Goal: Information Seeking & Learning: Find specific fact

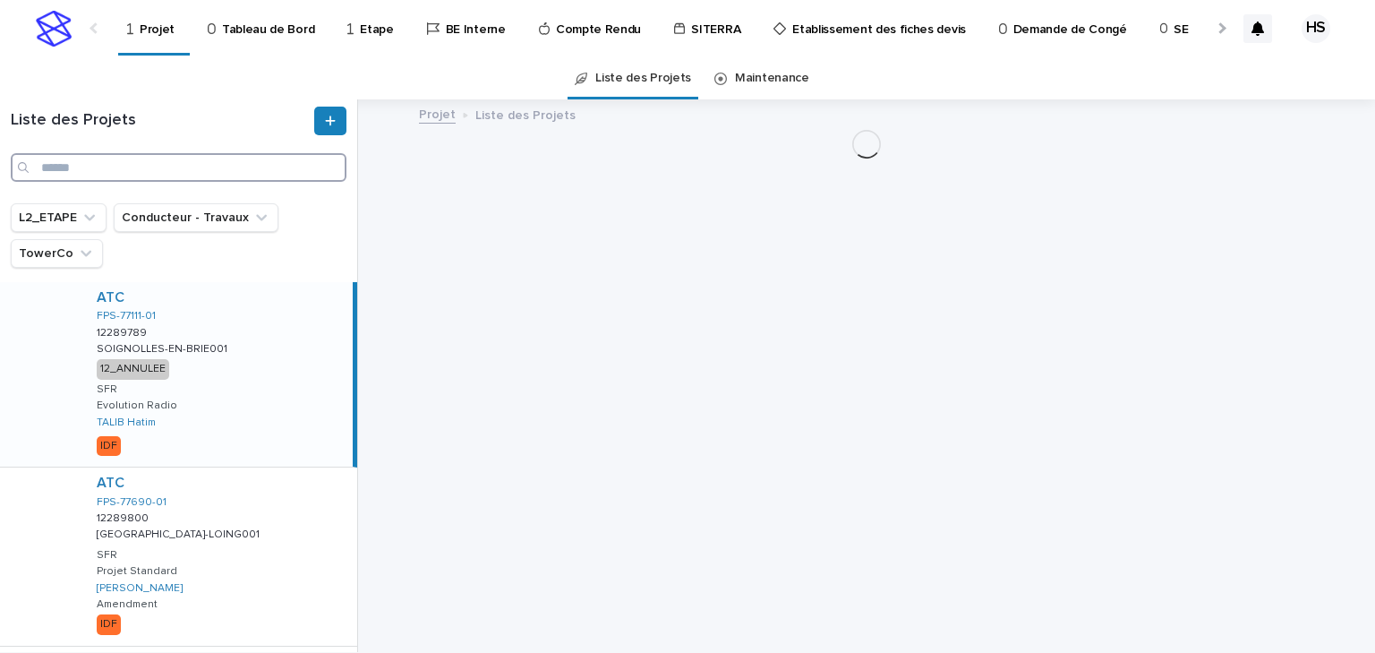
click at [137, 173] on input "Search" at bounding box center [179, 167] width 336 height 29
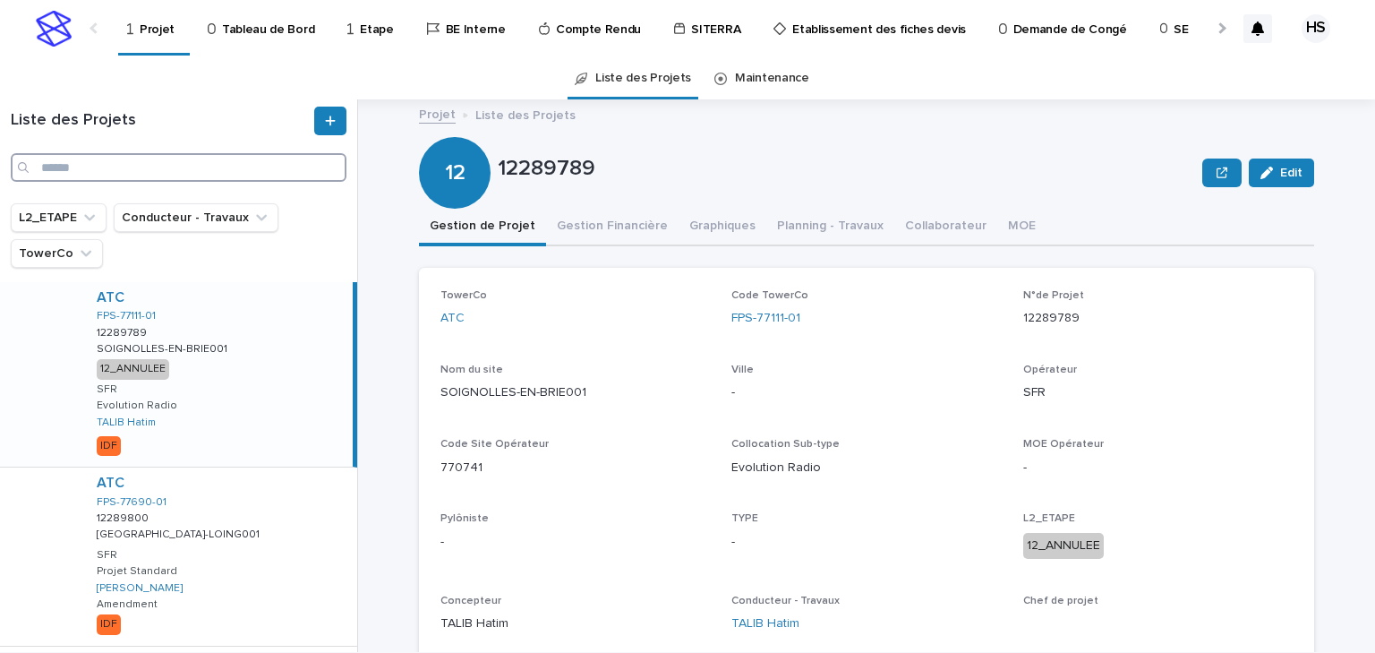
paste input "*********"
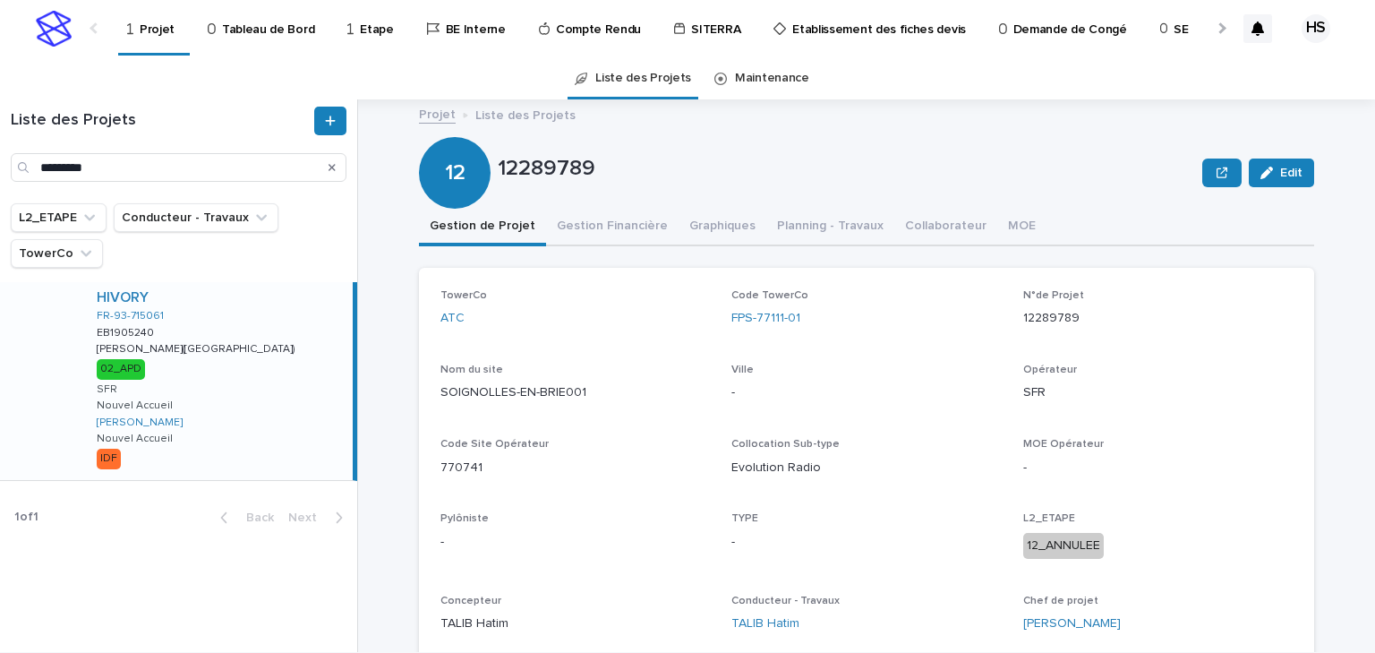
click at [227, 340] on div "HIVORY FR-93-715061 EB1905240 EB1905240 [GEOGRAPHIC_DATA]([GEOGRAPHIC_DATA]) [G…" at bounding box center [217, 381] width 270 height 198
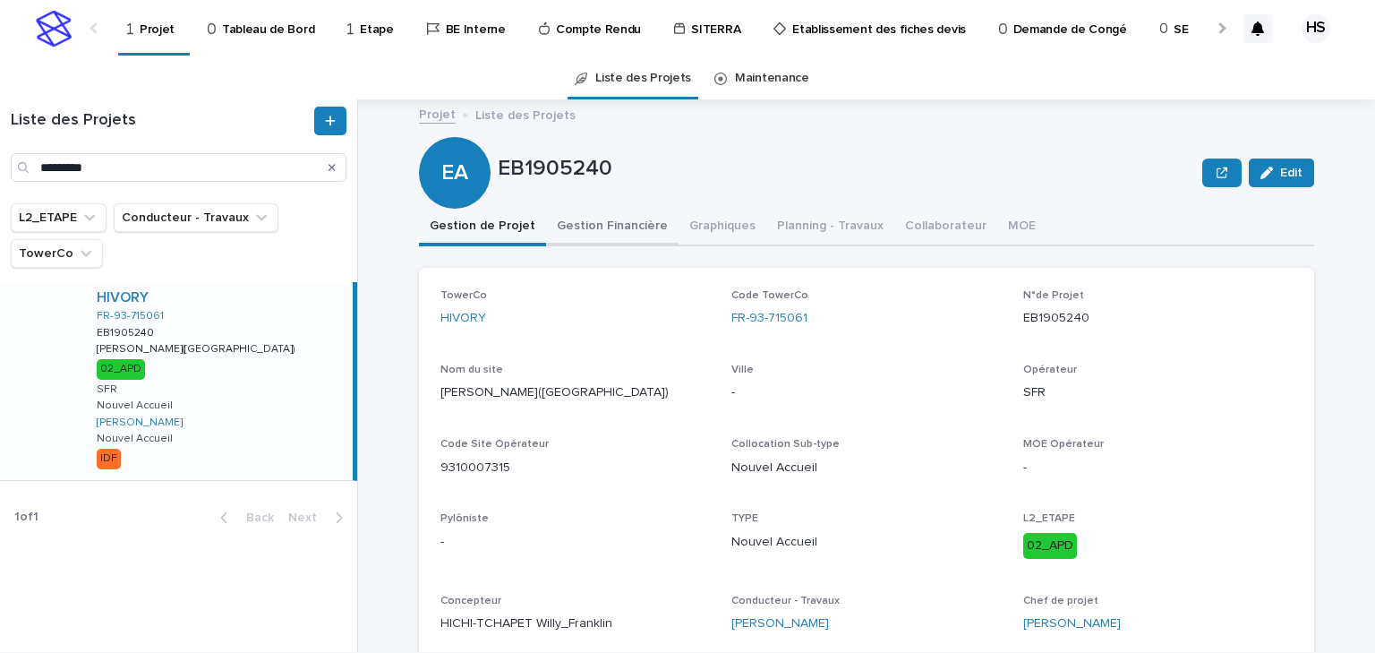
click at [612, 232] on button "Gestion Financière" at bounding box center [612, 228] width 133 height 38
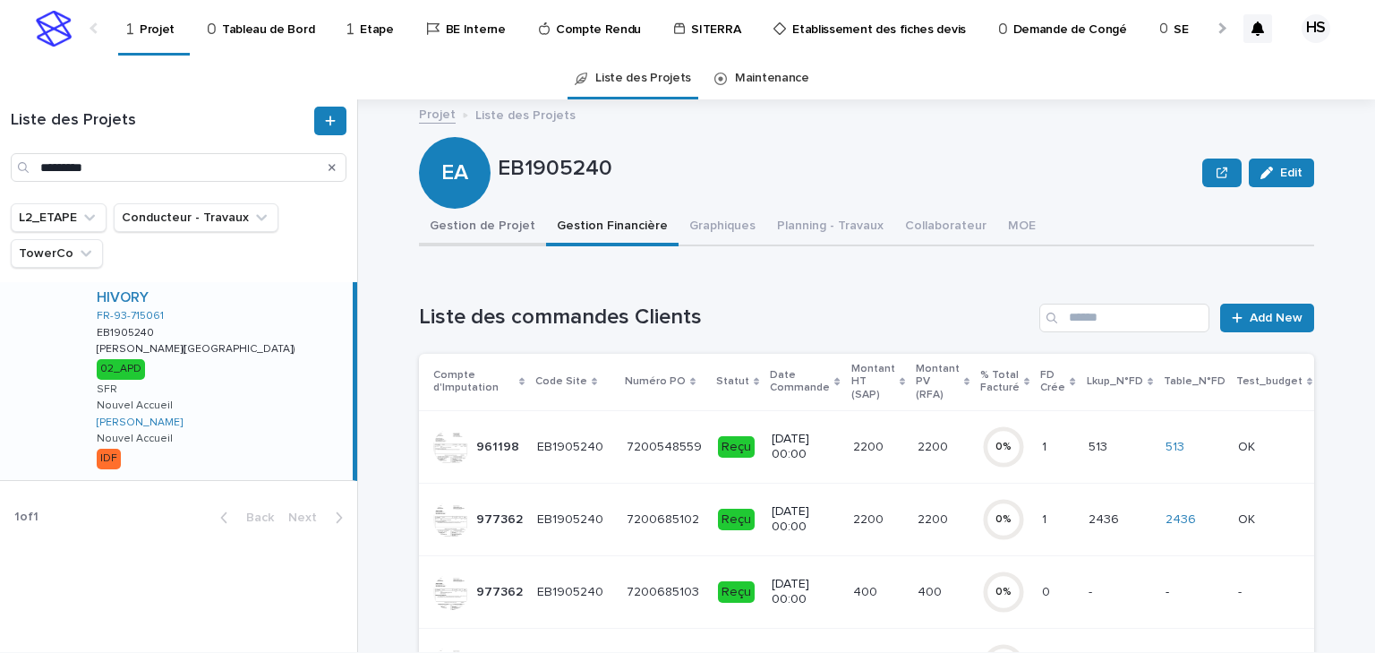
click at [489, 227] on button "Gestion de Projet" at bounding box center [482, 228] width 127 height 38
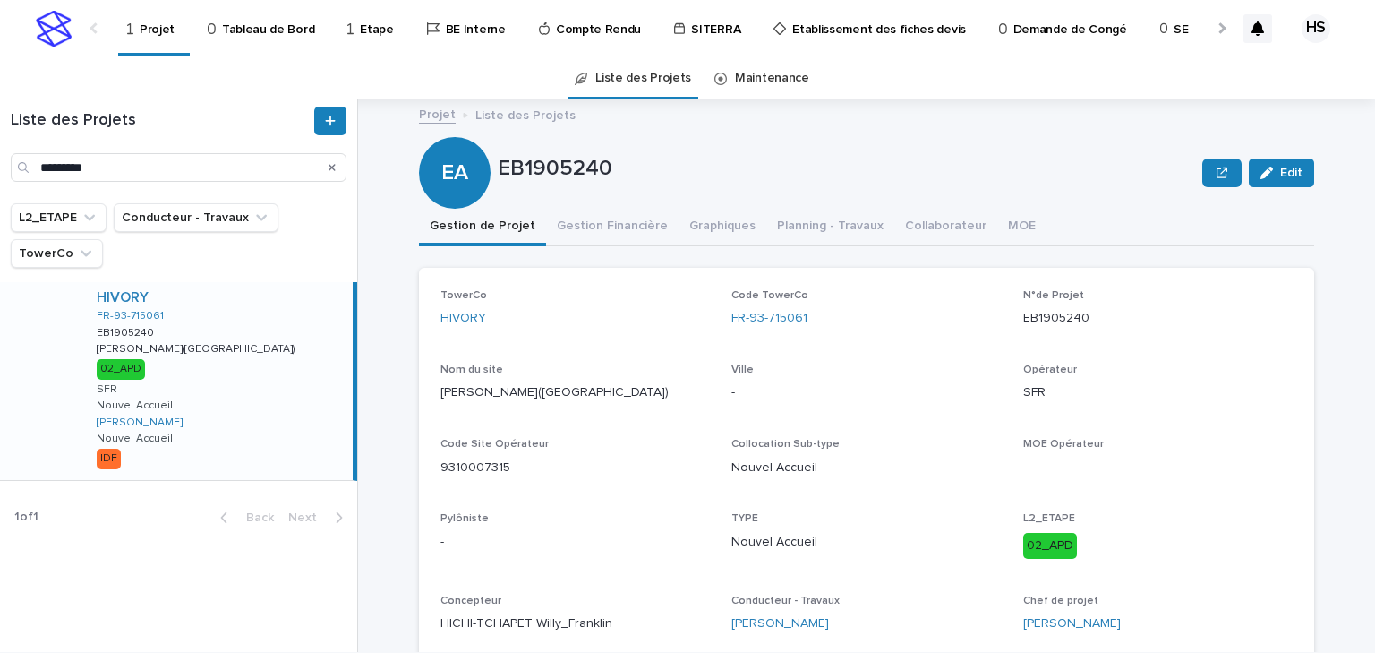
click at [176, 183] on div "Liste des Projets *********" at bounding box center [178, 151] width 357 height 104
click at [147, 183] on div "Liste des Projets *********" at bounding box center [178, 151] width 357 height 104
click at [158, 176] on input "*********" at bounding box center [179, 167] width 336 height 29
drag, startPoint x: 170, startPoint y: 167, endPoint x: -18, endPoint y: 185, distance: 188.9
click at [0, 185] on html "Projet Tableau de Bord Etape BE Interne Compte Rendu SITERRA Etablissement des …" at bounding box center [687, 326] width 1375 height 653
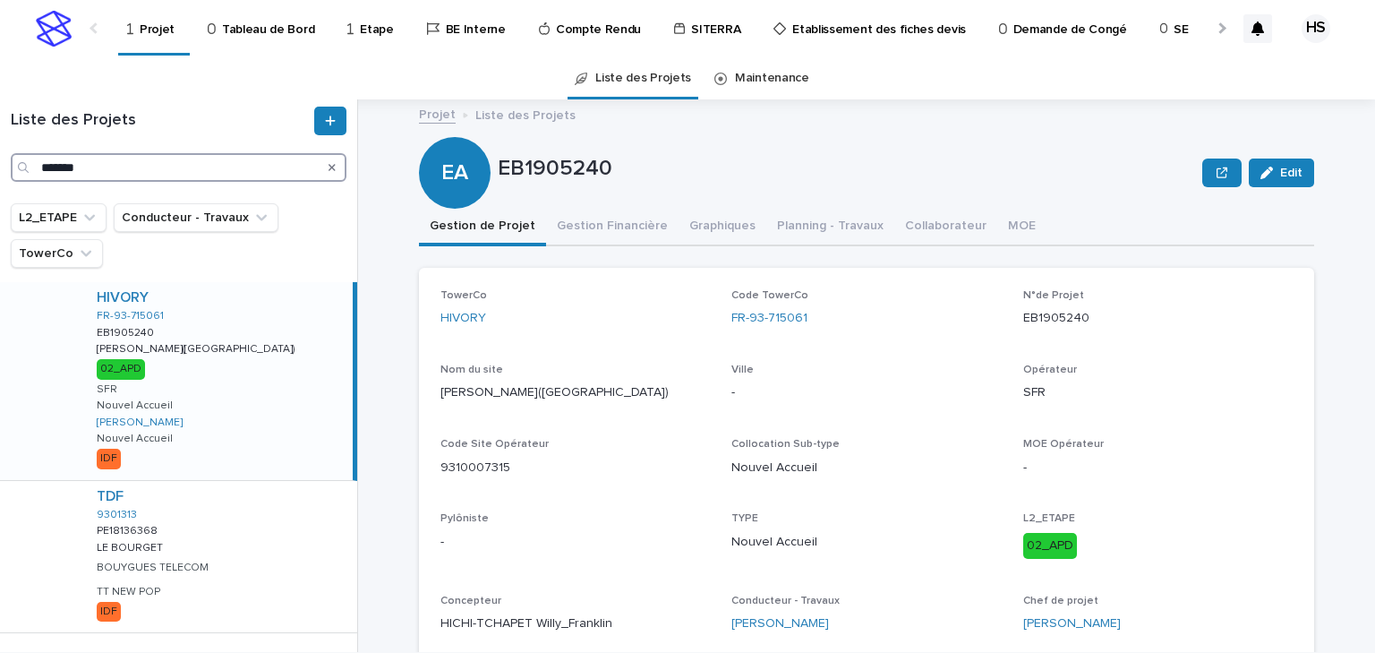
scroll to position [39, 0]
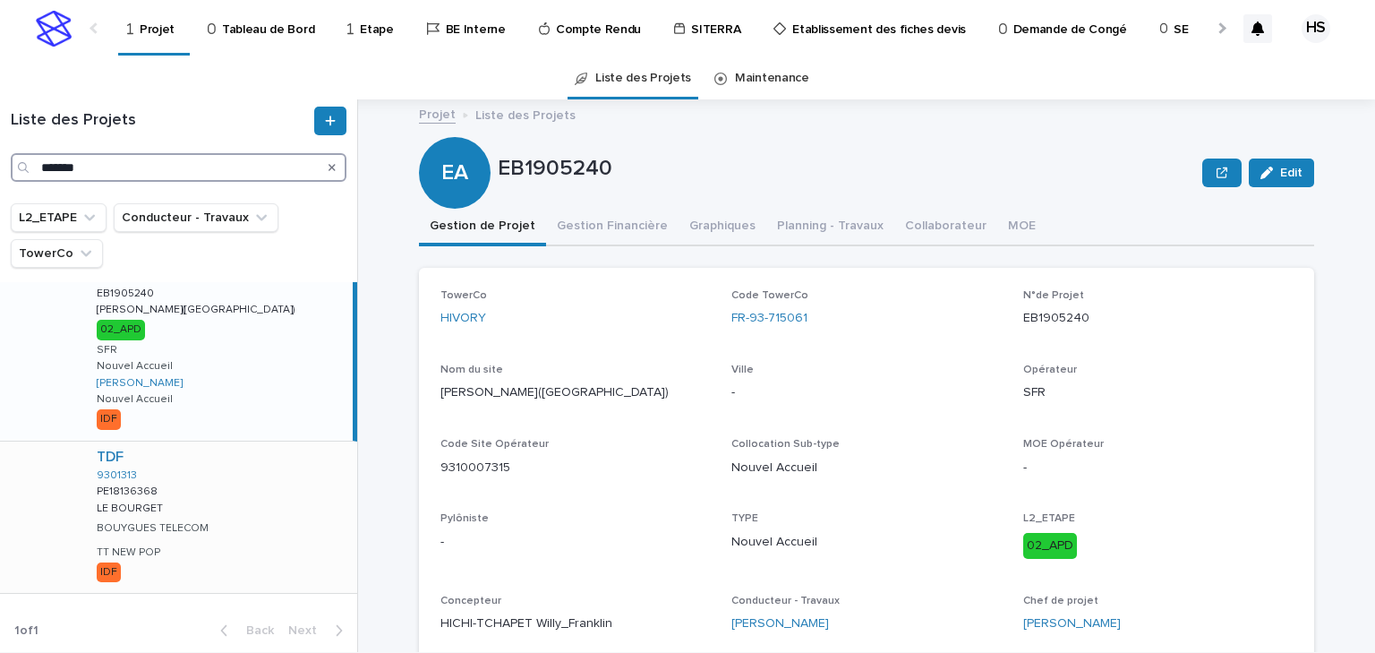
type input "*******"
click at [232, 505] on div "TDF 9301313 PE18136368 PE18136368 LE BOURGET LE BOURGET BOUYGUES TELECOM TT NEW…" at bounding box center [219, 517] width 275 height 152
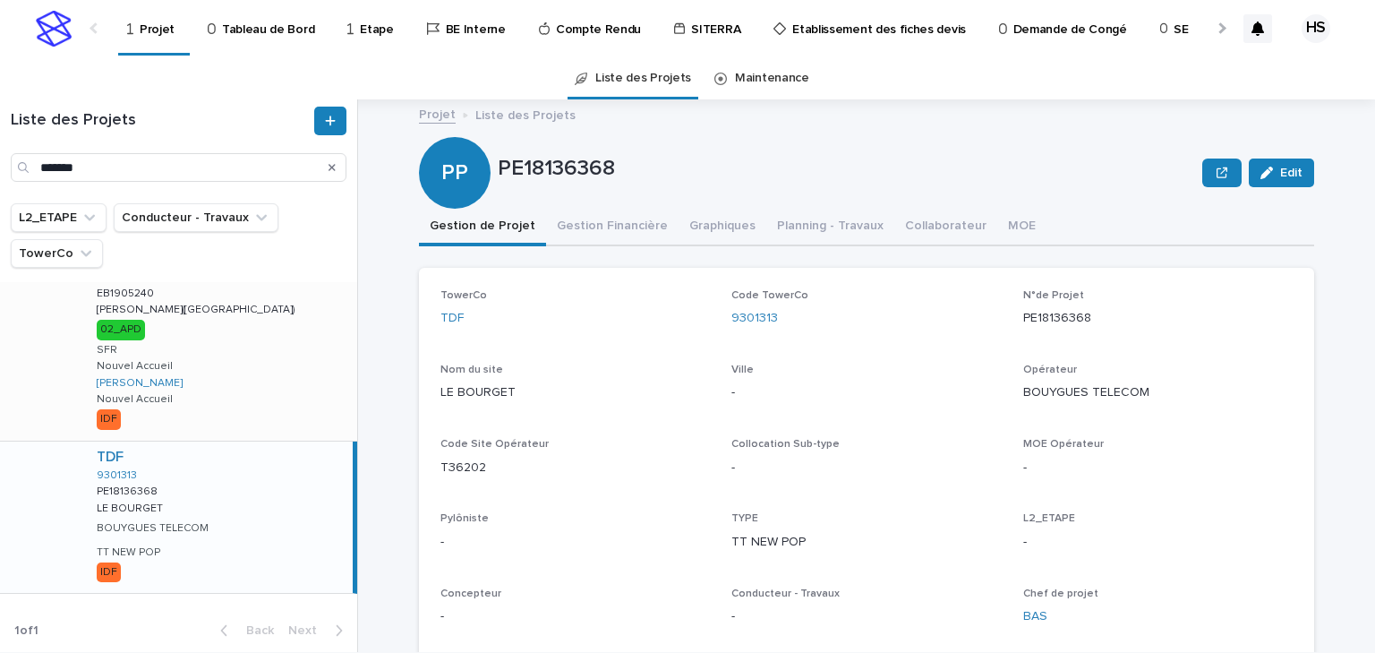
click at [219, 383] on div "HIVORY FR-93-715061 EB1905240 EB1905240 [GEOGRAPHIC_DATA]([GEOGRAPHIC_DATA]) [G…" at bounding box center [219, 342] width 275 height 198
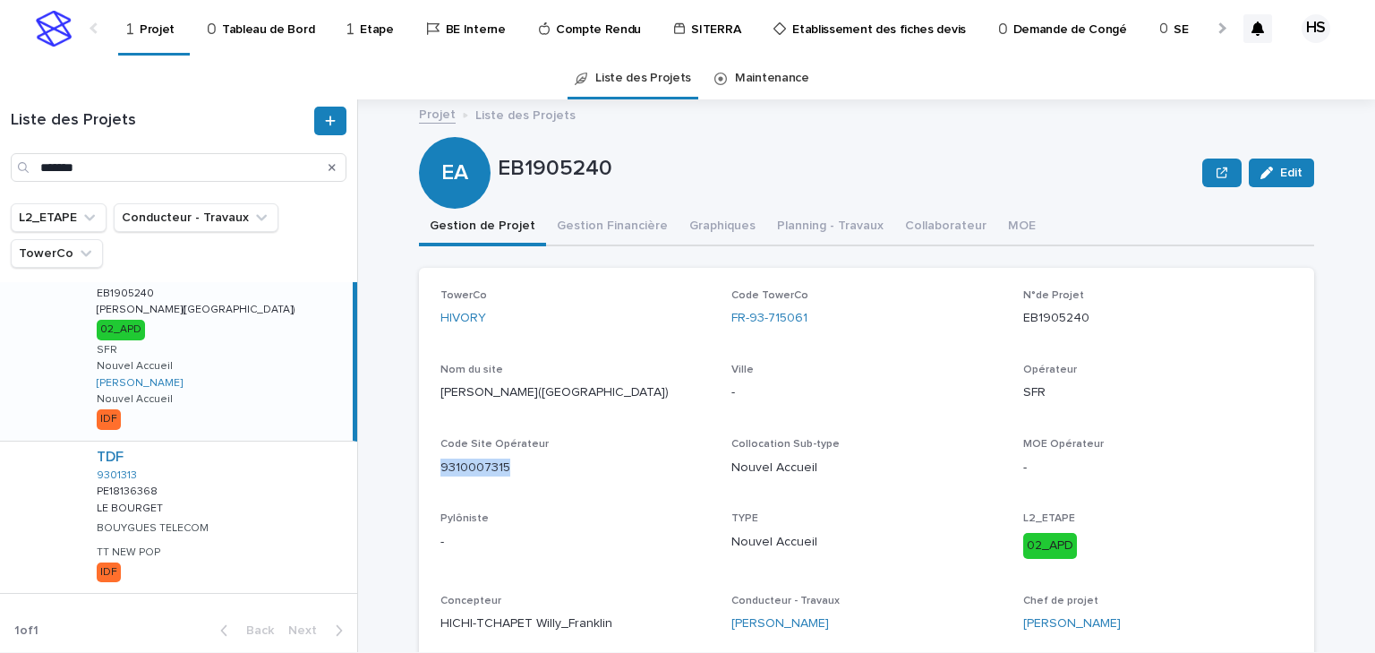
drag, startPoint x: 518, startPoint y: 473, endPoint x: 433, endPoint y: 478, distance: 85.2
click at [433, 478] on div "TowerCo HIVORY Code TowerCo FR-93-715061 N°de Projet EB1905240 Nom du site [GEO…" at bounding box center [867, 468] width 896 height 401
copy p "9310007315"
click at [586, 226] on button "Gestion Financière" at bounding box center [612, 228] width 133 height 38
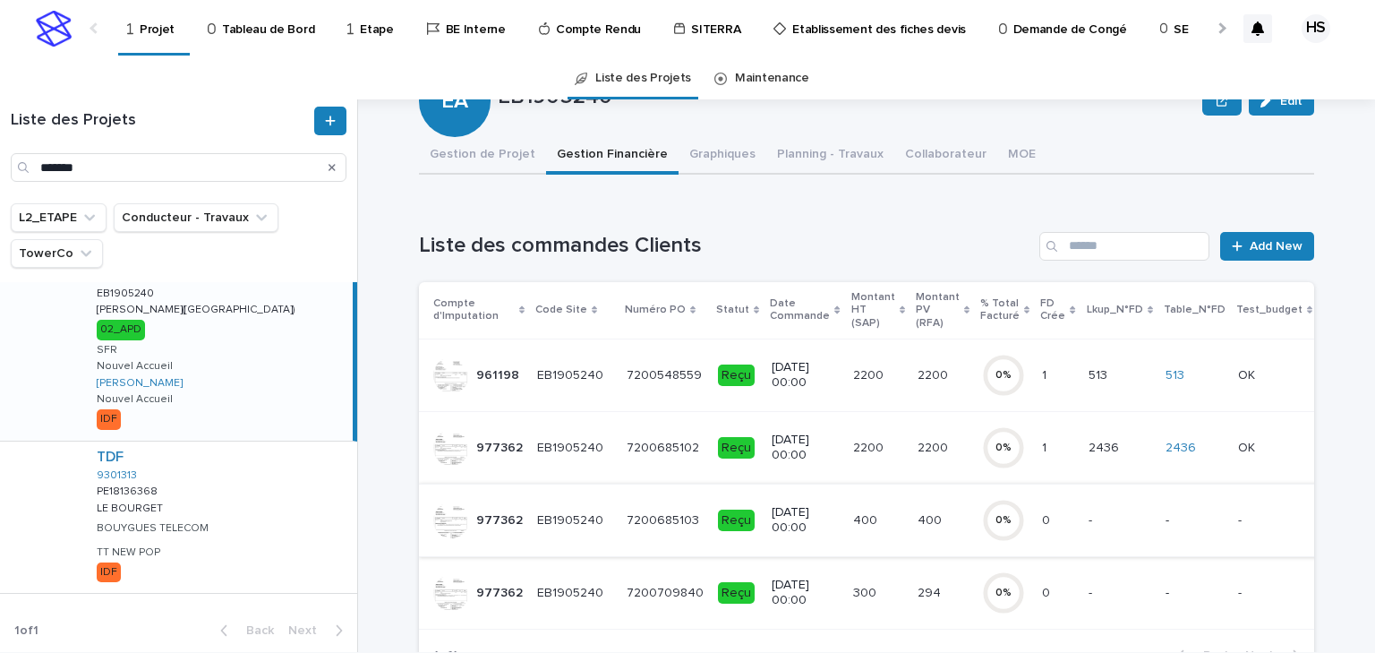
scroll to position [143, 0]
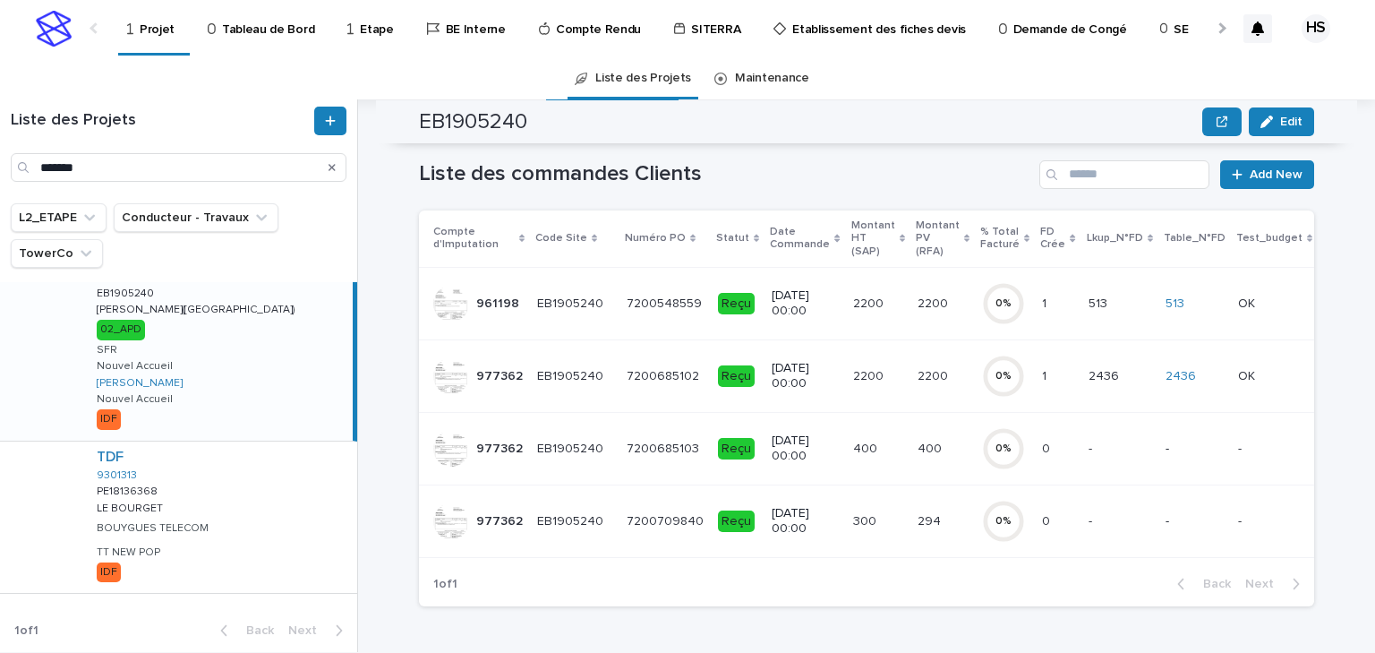
click at [911, 378] on td "2200 2200" at bounding box center [943, 375] width 64 height 73
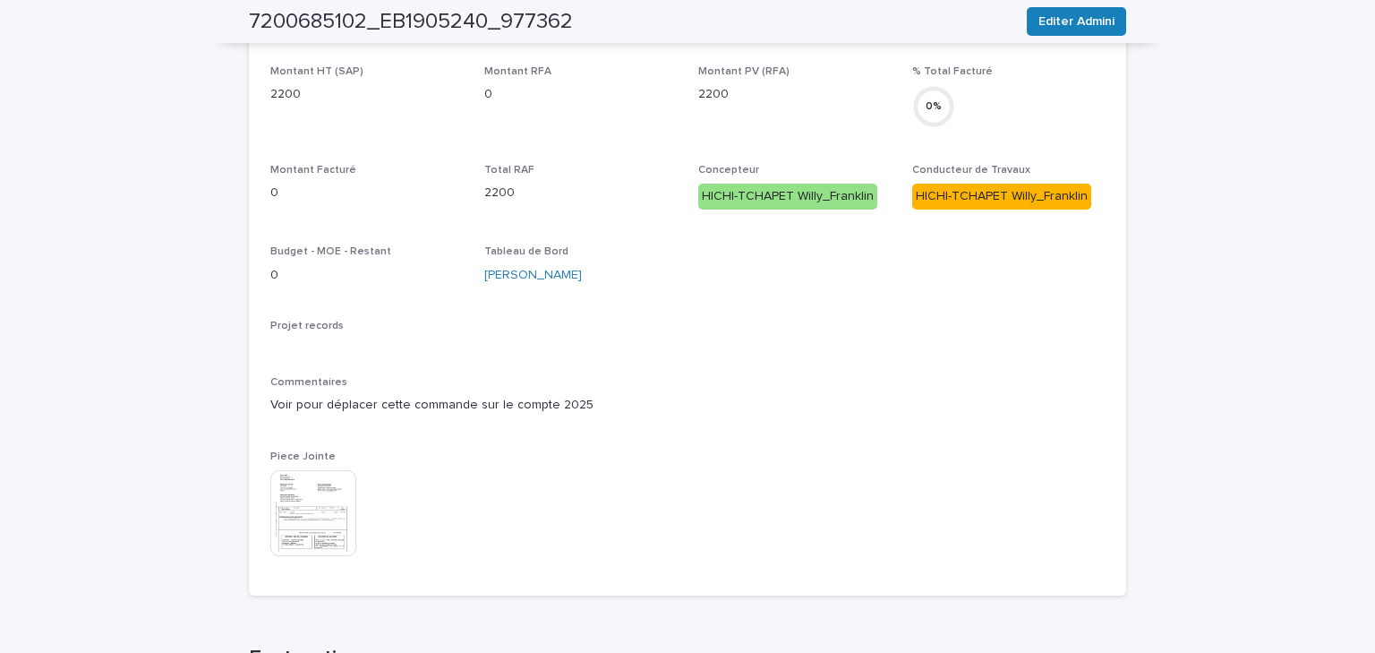
scroll to position [745, 0]
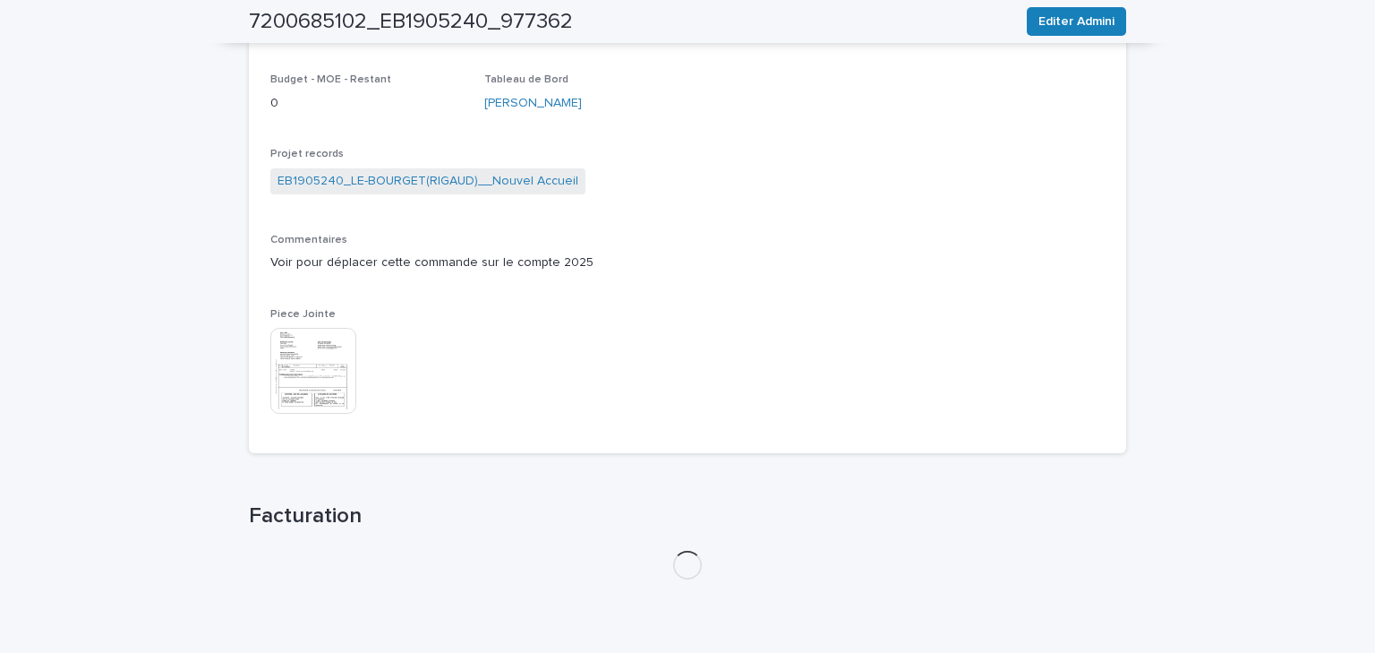
click at [318, 355] on img at bounding box center [313, 371] width 86 height 86
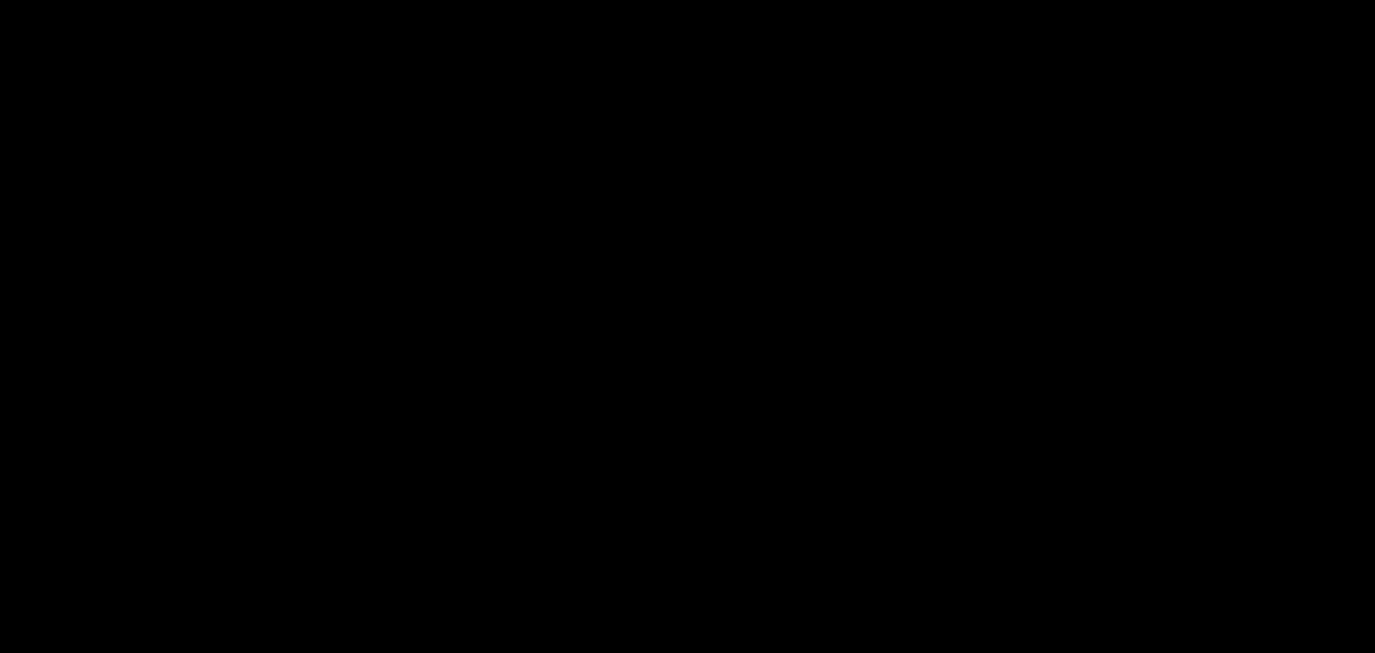
scroll to position [835, 0]
click at [1356, 25] on button "Close gallery" at bounding box center [1353, 21] width 45 height 42
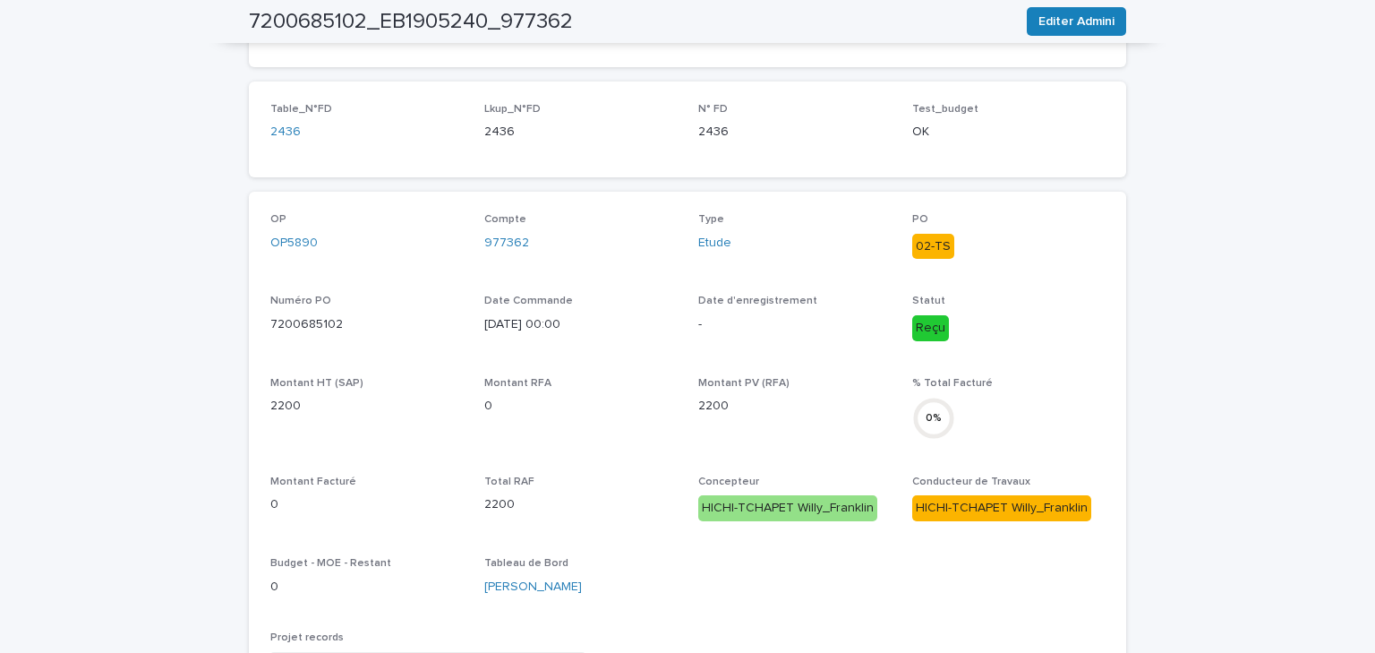
scroll to position [0, 0]
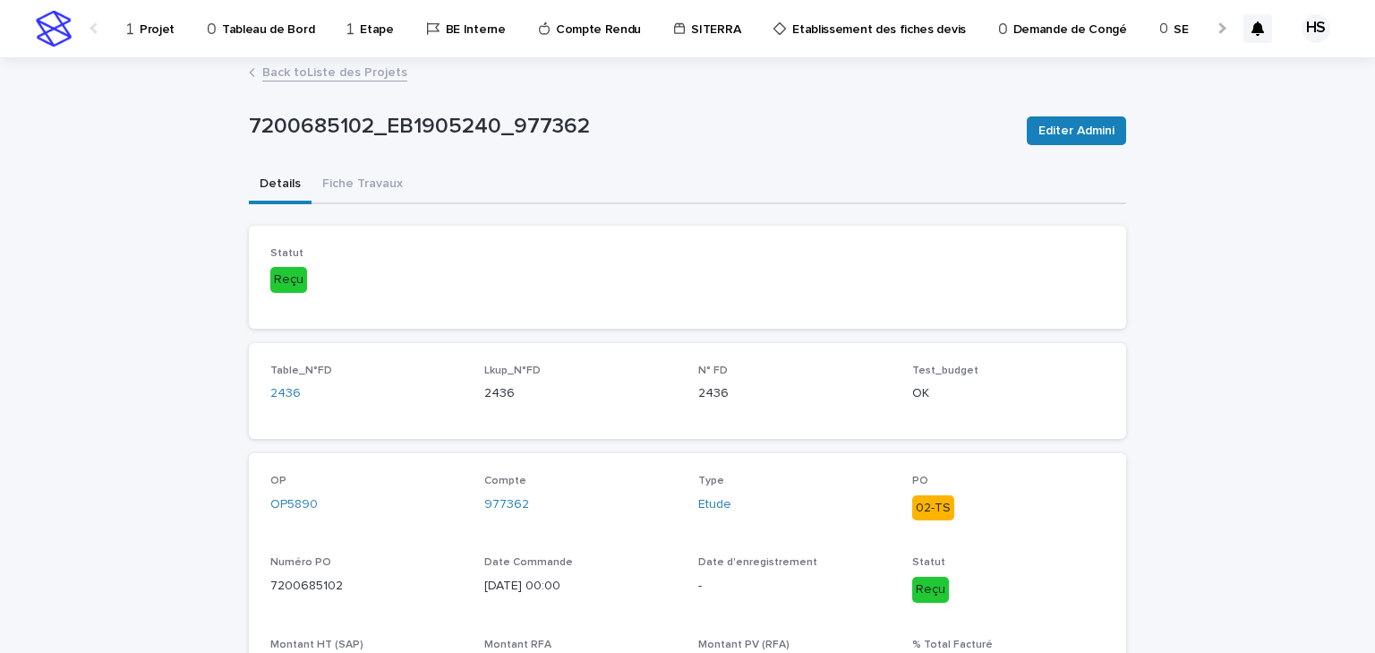
click at [344, 74] on link "Back to Liste des Projets" at bounding box center [334, 71] width 145 height 21
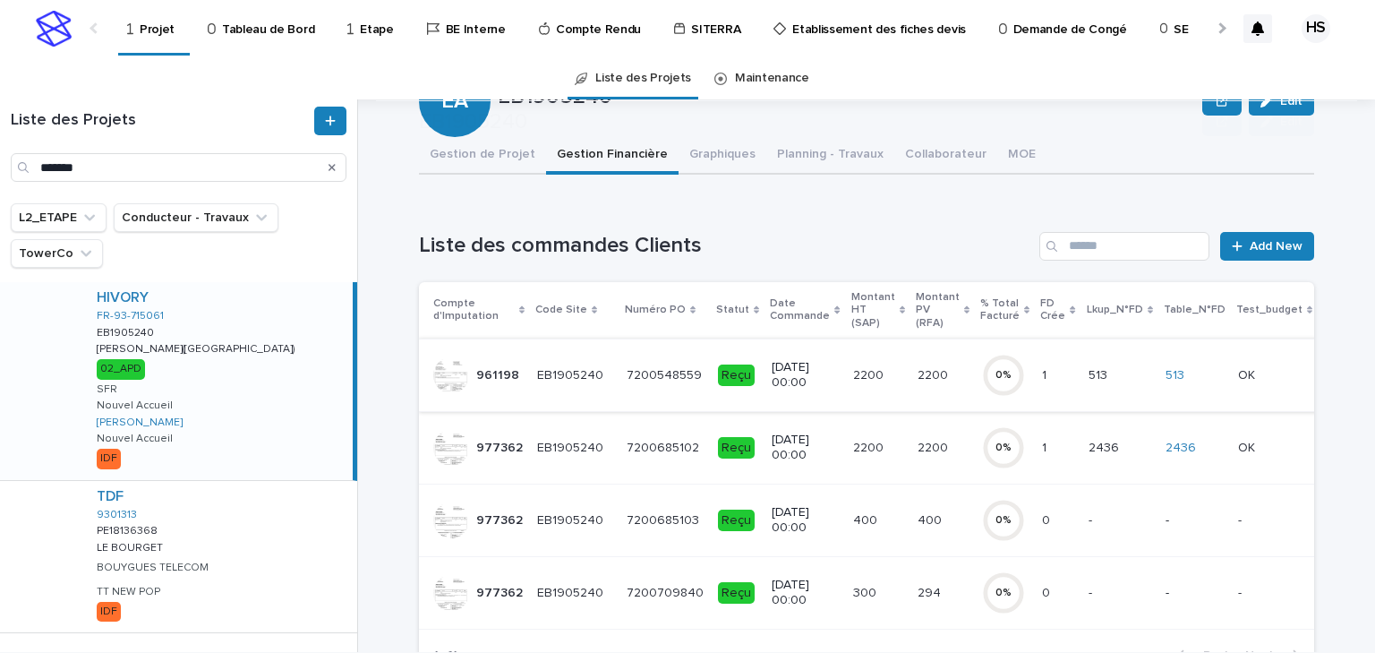
scroll to position [143, 0]
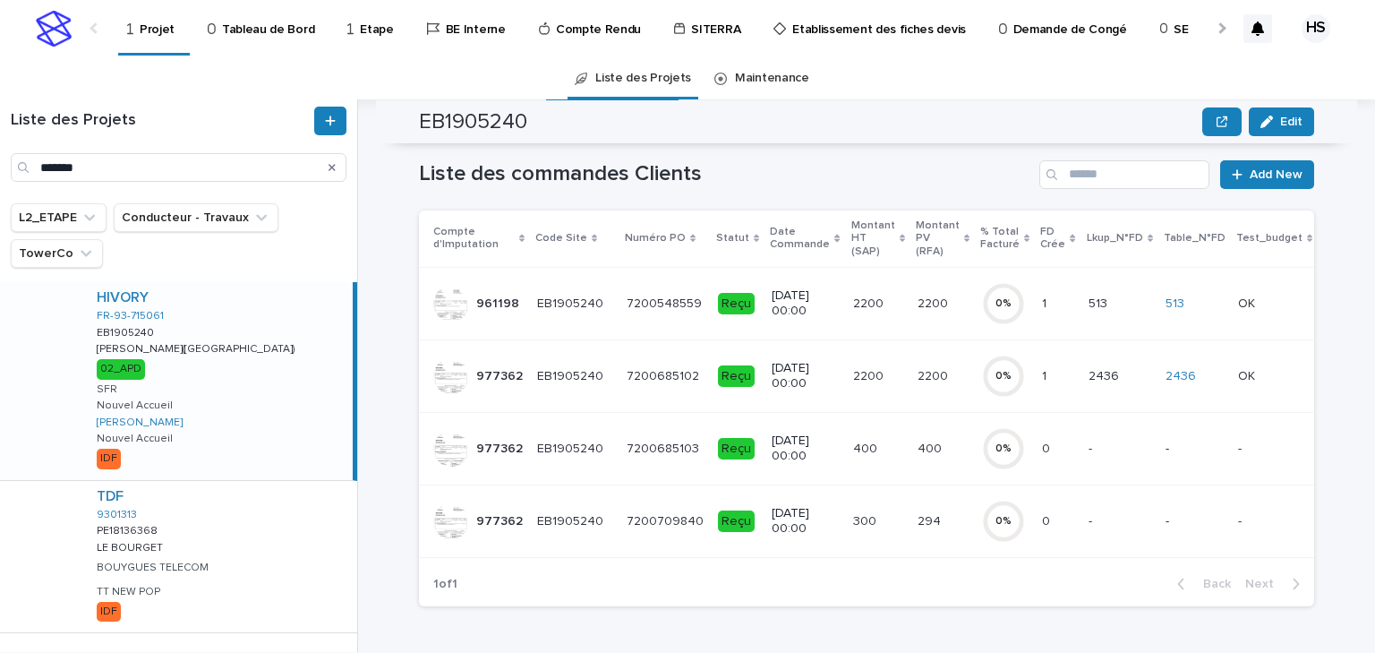
click at [859, 303] on p "2200" at bounding box center [870, 302] width 34 height 19
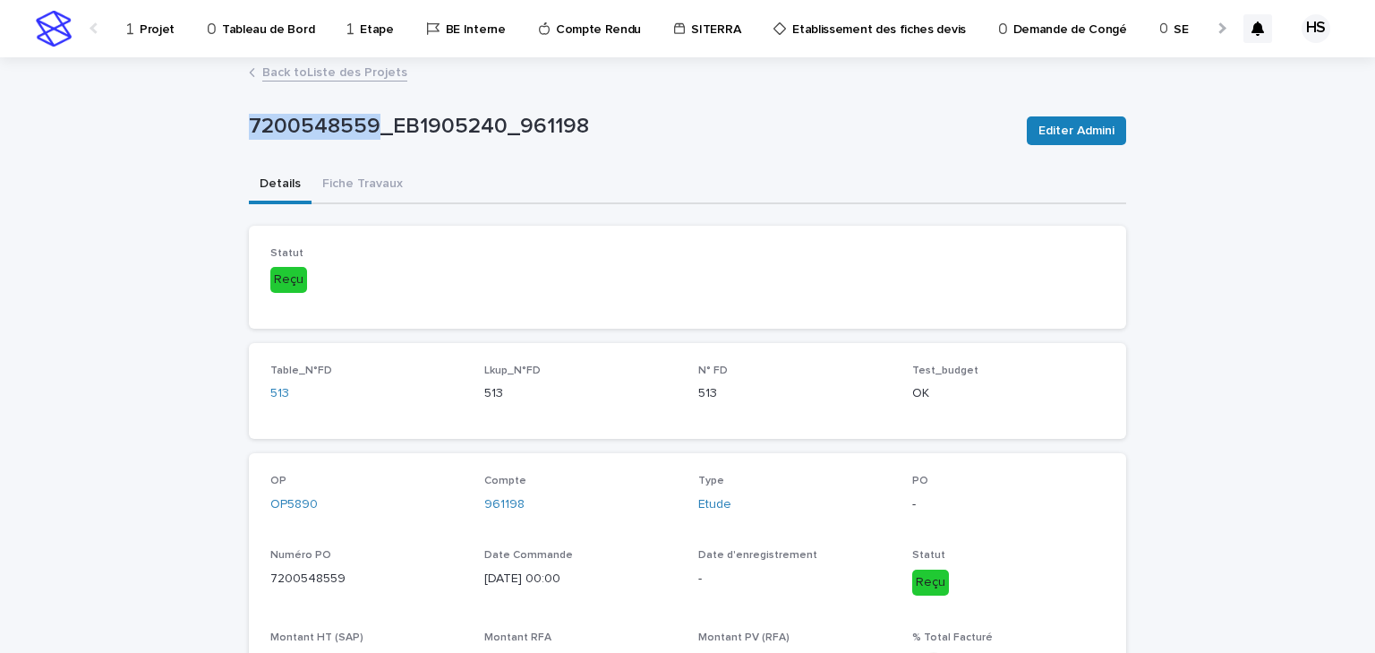
drag, startPoint x: 369, startPoint y: 126, endPoint x: 247, endPoint y: 143, distance: 123.0
click at [249, 143] on div "7200548559_EB1905240_961198" at bounding box center [631, 130] width 764 height 33
copy p "7200548559"
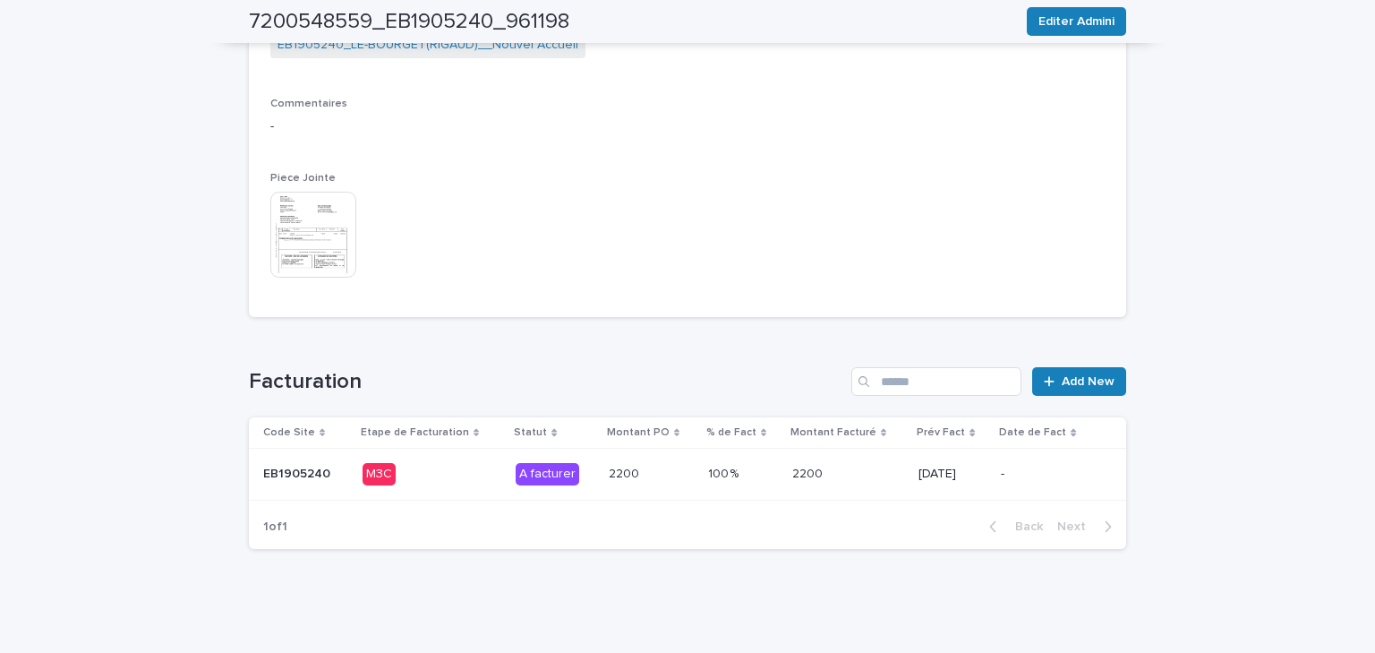
scroll to position [802, 0]
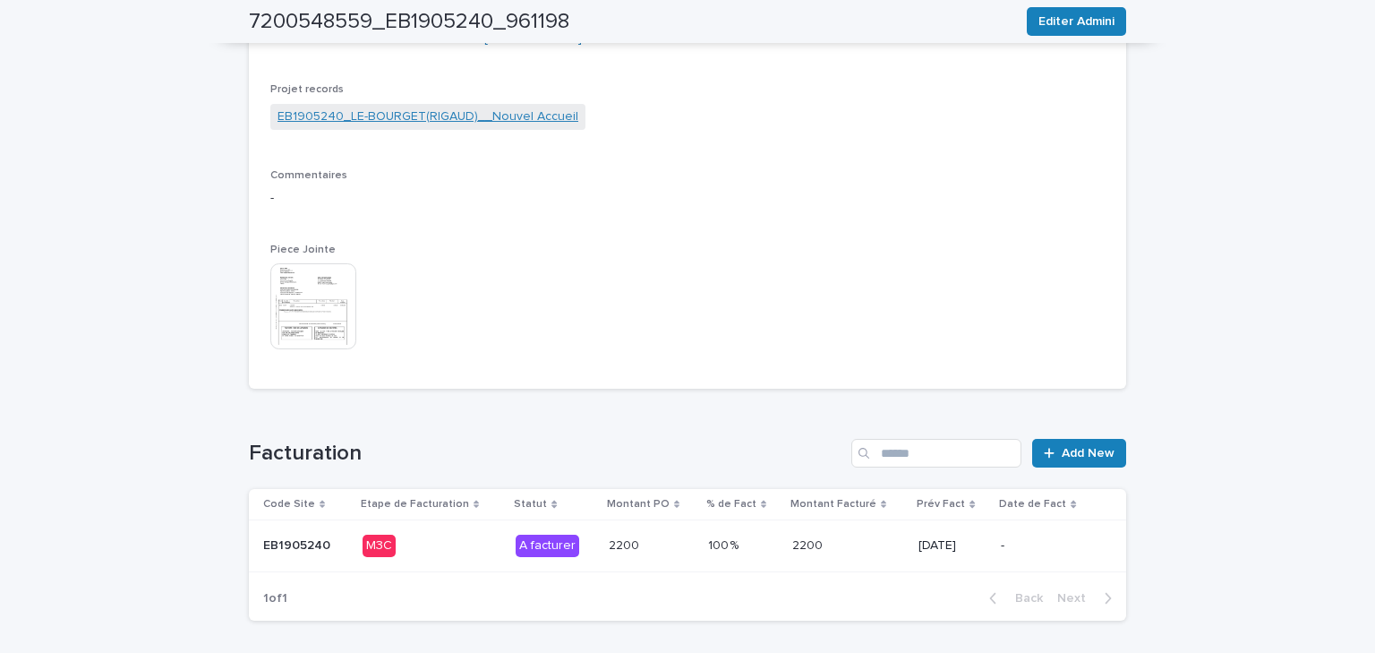
click at [450, 115] on link "EB1905240_LE-BOURGET(RIGAUD)__Nouvel Accueil" at bounding box center [428, 116] width 301 height 19
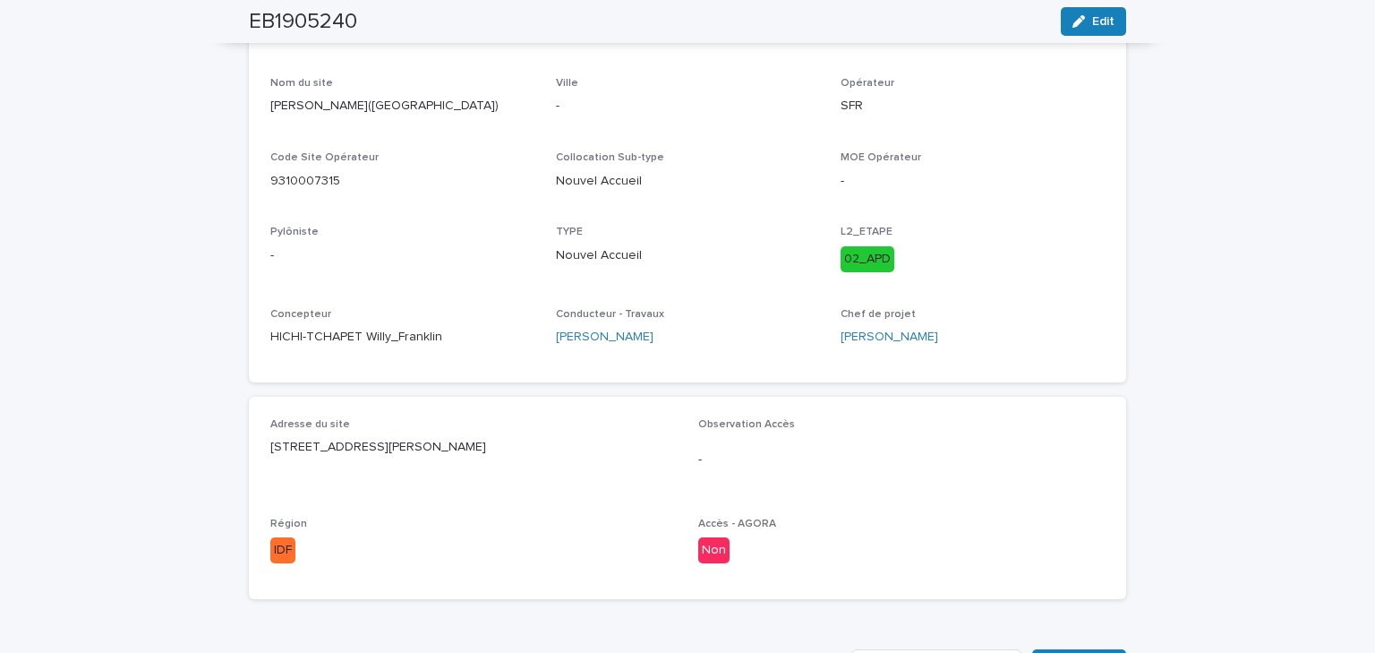
scroll to position [72, 0]
